Goal: Task Accomplishment & Management: Use online tool/utility

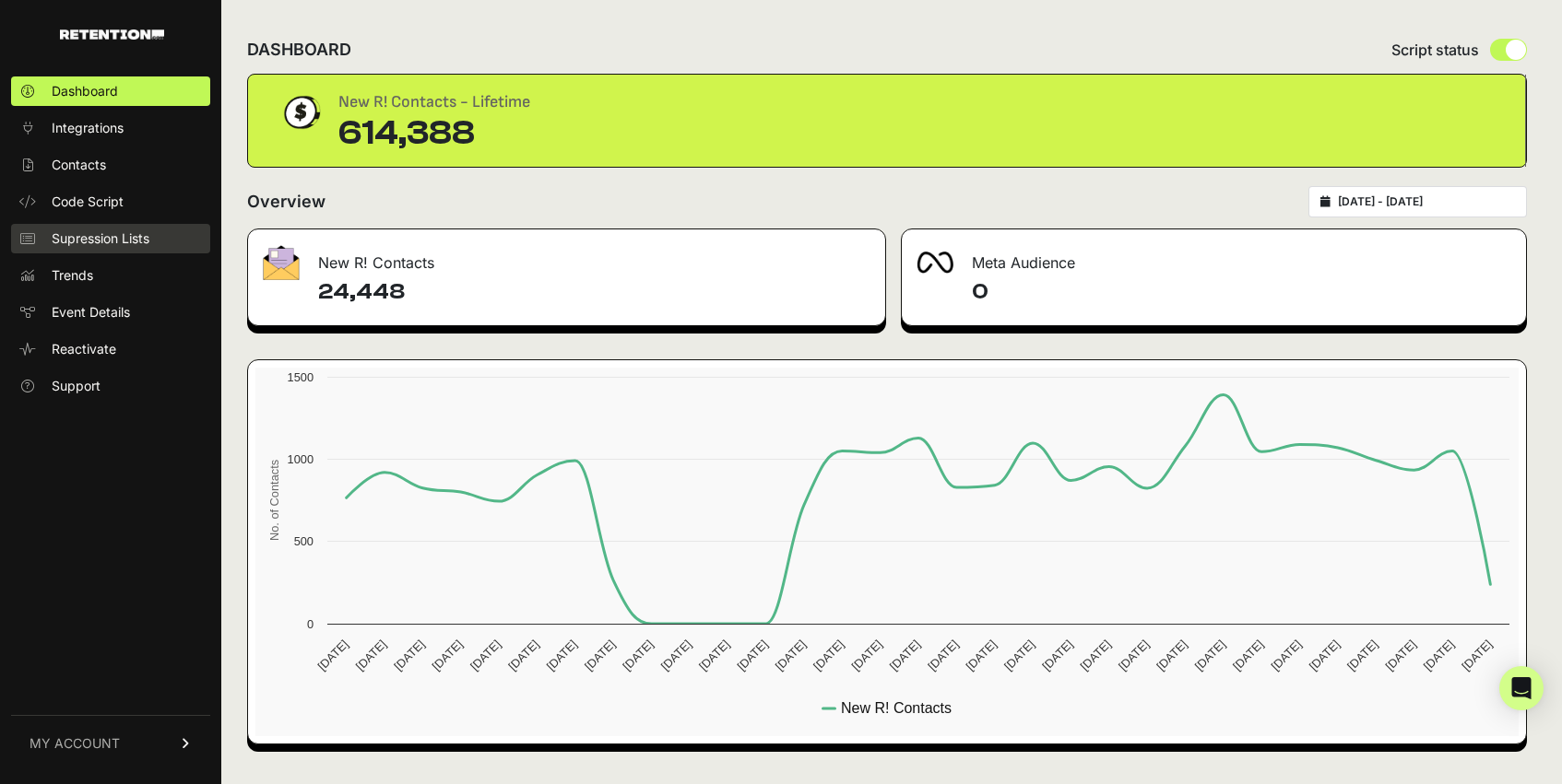
click at [104, 241] on span "Supression Lists" at bounding box center [100, 238] width 98 height 18
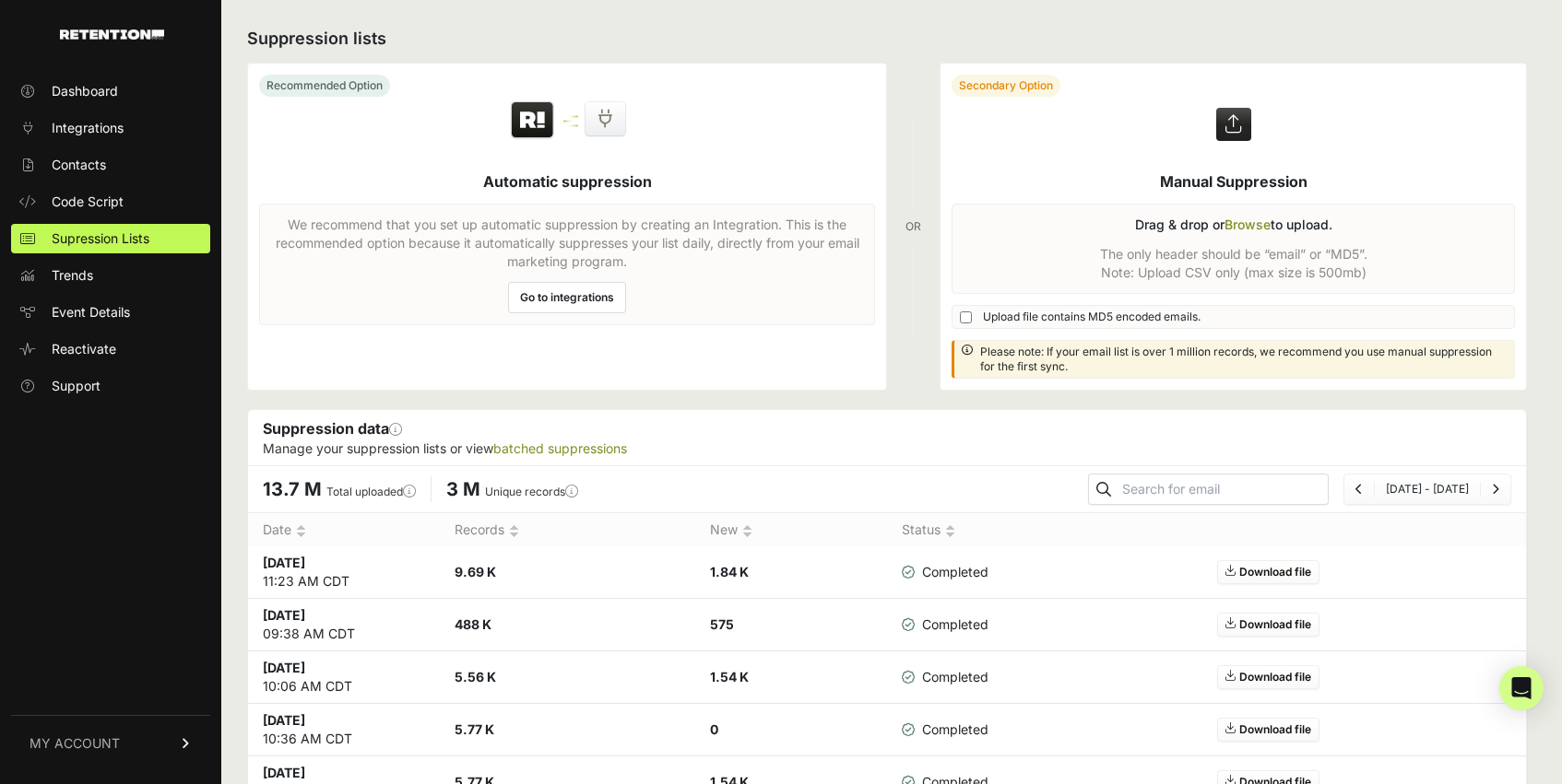
click at [1241, 230] on label at bounding box center [1233, 226] width 586 height 326
click at [0, 0] on input "file" at bounding box center [0, 0] width 0 height 0
